Goal: Navigation & Orientation: Understand site structure

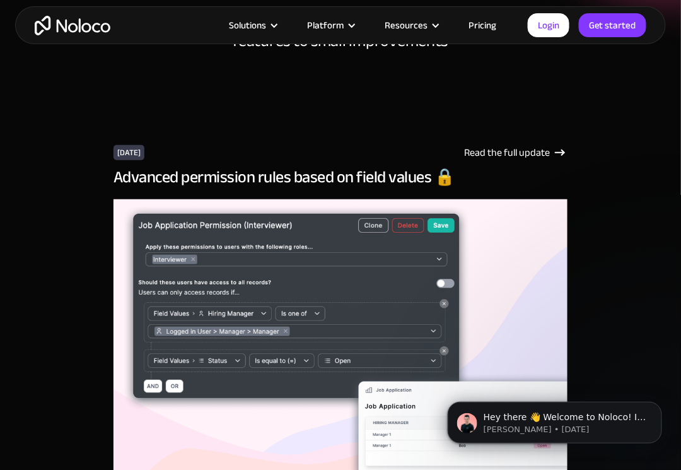
click at [173, 168] on h3 "Advanced permission rules based on field values 🔒" at bounding box center [340, 177] width 454 height 19
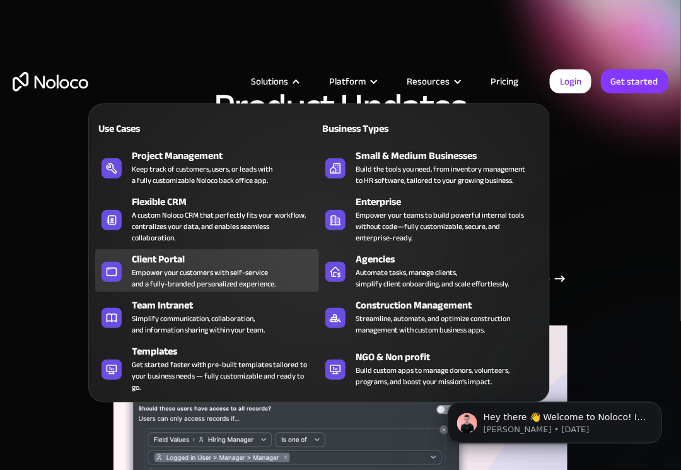
click at [150, 275] on div "Empower your customers with self-service and a fully-branded personalized exper…" at bounding box center [204, 278] width 144 height 23
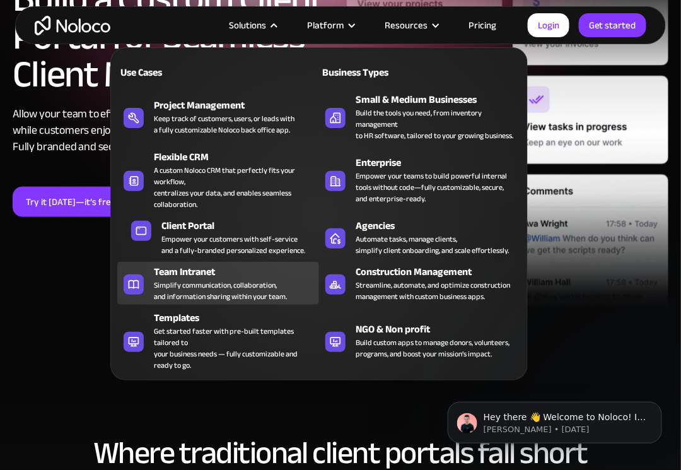
click at [227, 291] on div "Simplify communication, collaboration, and information sharing within your team." at bounding box center [220, 290] width 133 height 23
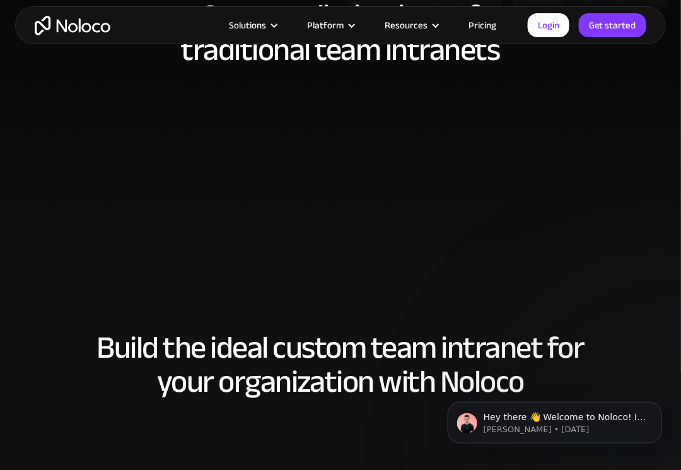
scroll to position [630, 0]
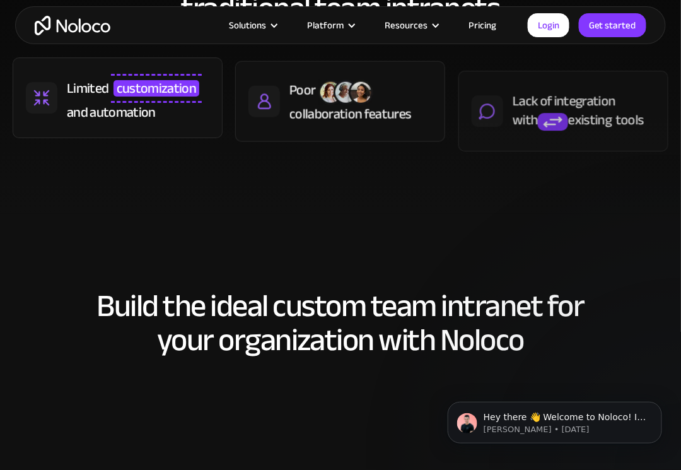
click at [83, 36] on div "Solutions Use Cases Business Types Project Management Keep track of customers, …" at bounding box center [340, 25] width 651 height 38
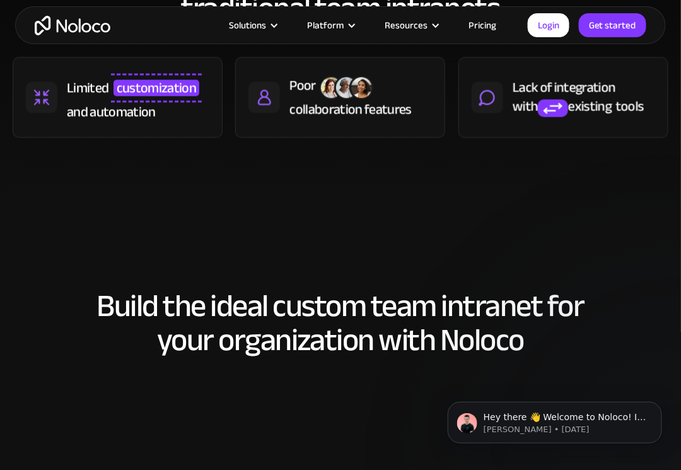
click at [88, 23] on img "home" at bounding box center [73, 26] width 76 height 20
